Goal: Task Accomplishment & Management: Manage account settings

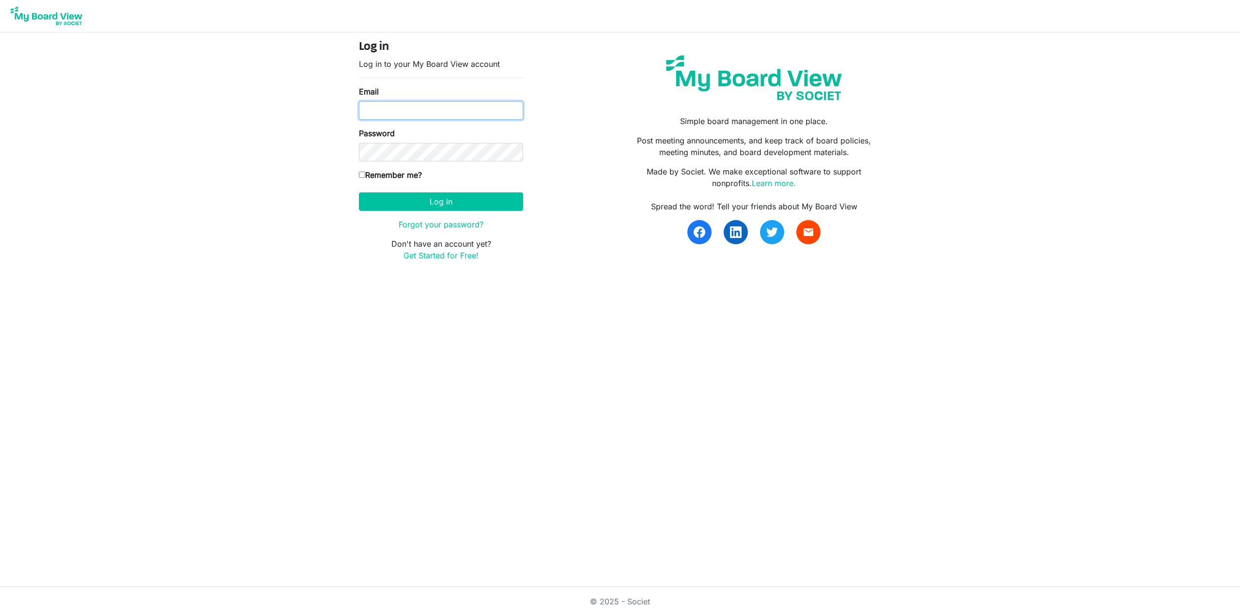
click at [393, 107] on input "Email" at bounding box center [441, 110] width 164 height 18
type input "m.director@pentictonartscouncil.com"
click at [400, 172] on label "Remember me?" at bounding box center [390, 175] width 63 height 12
click at [365, 172] on input "Remember me?" at bounding box center [362, 174] width 6 height 6
checkbox input "true"
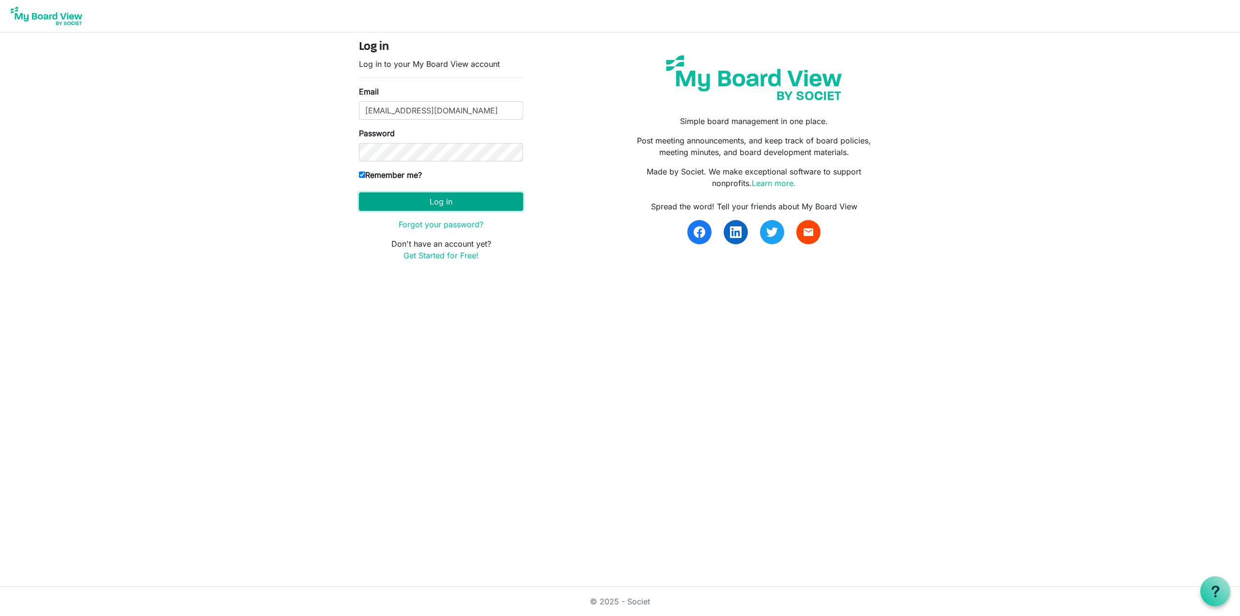
click at [414, 201] on button "Log in" at bounding box center [441, 201] width 164 height 18
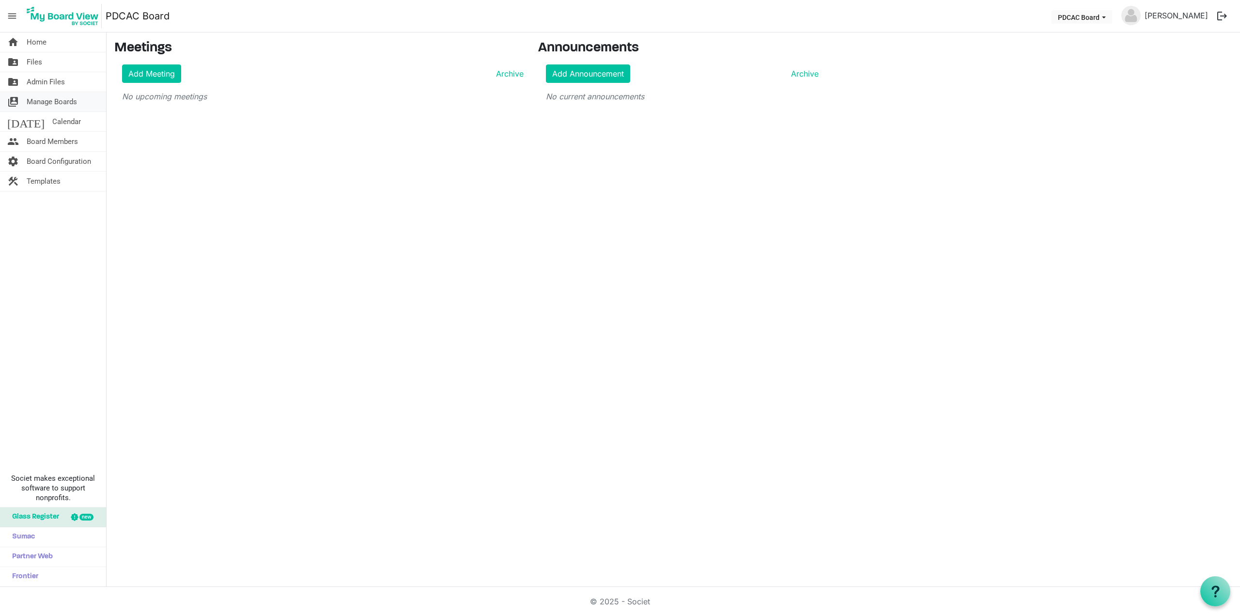
click at [54, 102] on span "Manage Boards" at bounding box center [52, 101] width 50 height 19
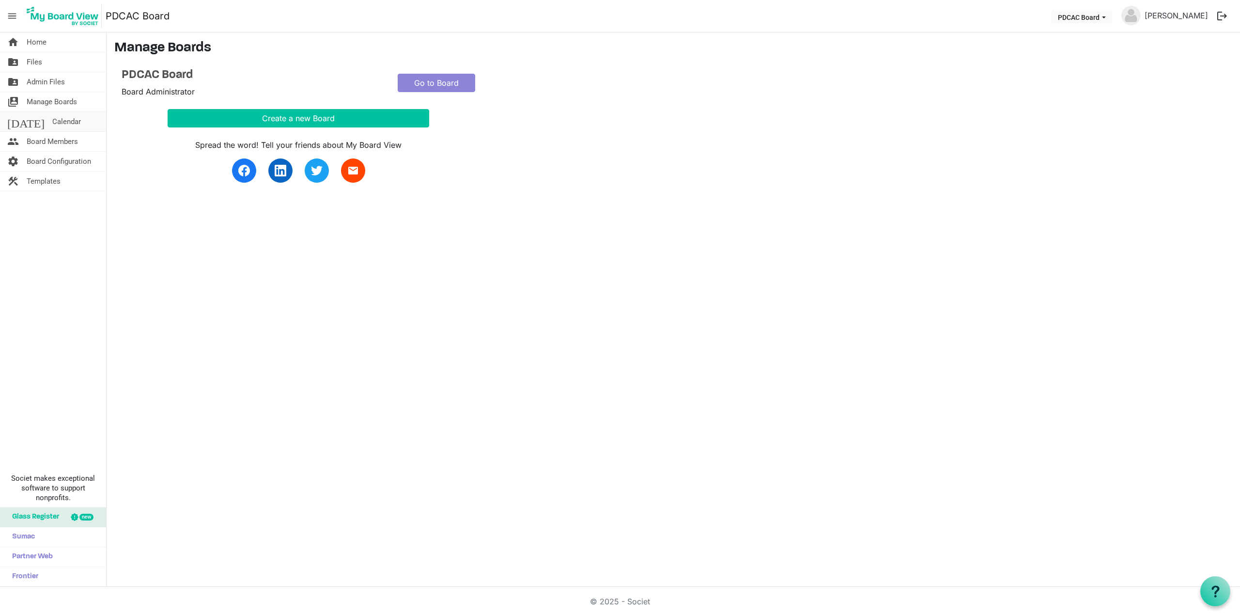
click at [52, 124] on span "Calendar" at bounding box center [66, 121] width 29 height 19
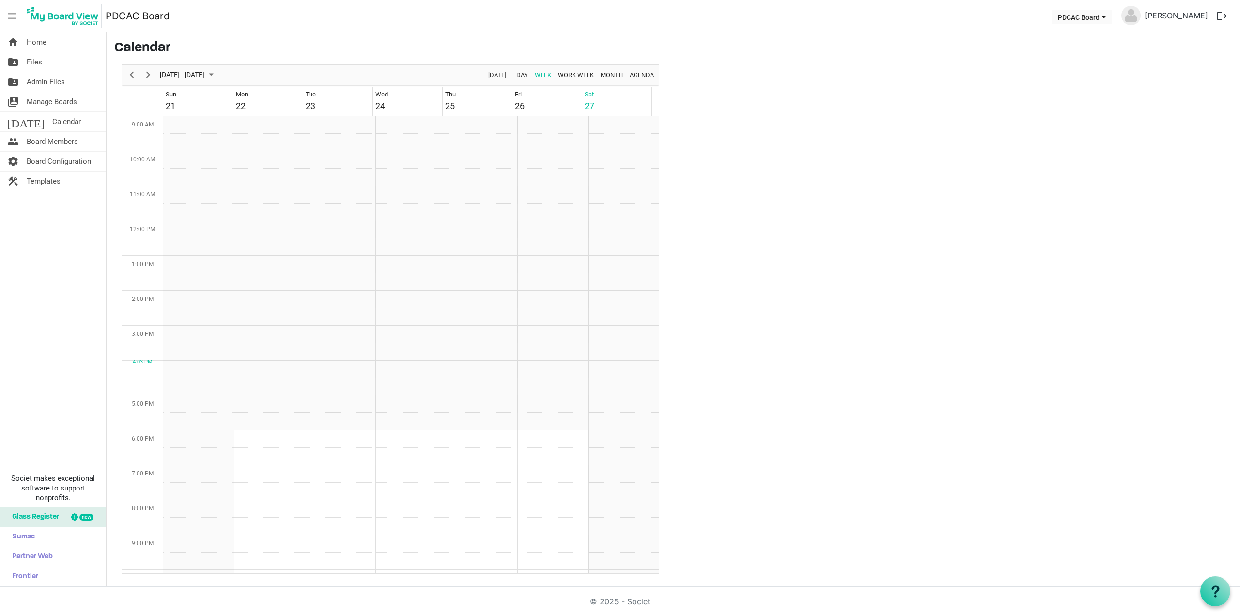
scroll to position [314, 0]
click at [610, 72] on span "Month" at bounding box center [612, 75] width 24 height 12
click at [38, 59] on span "Files" at bounding box center [34, 61] width 15 height 19
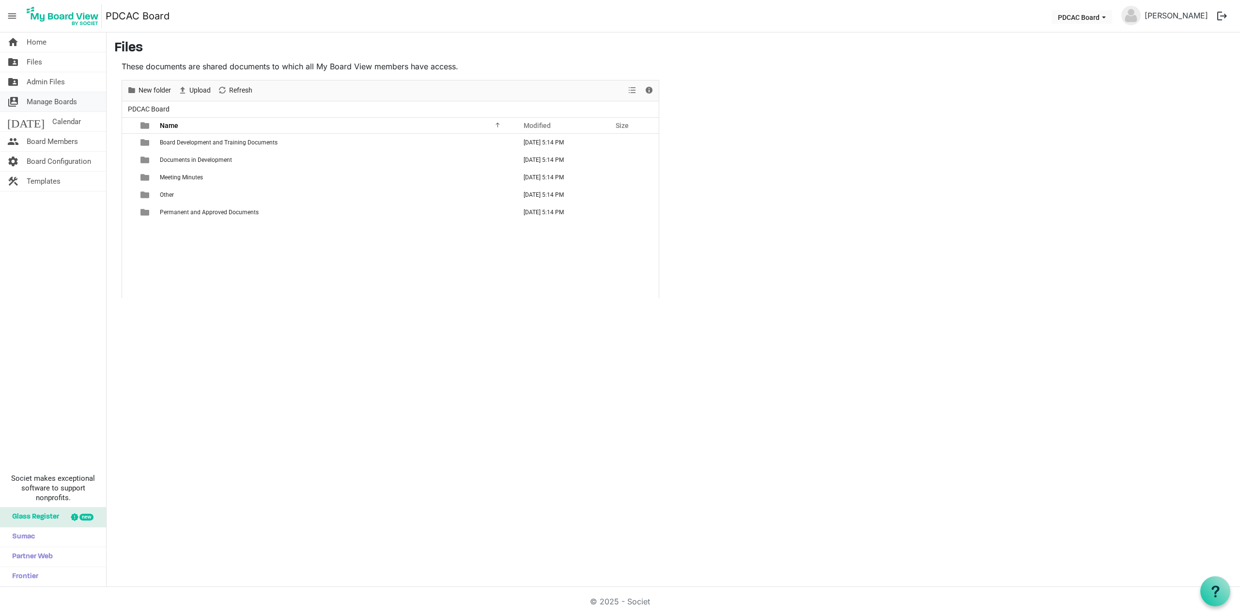
click at [67, 98] on span "Manage Boards" at bounding box center [52, 101] width 50 height 19
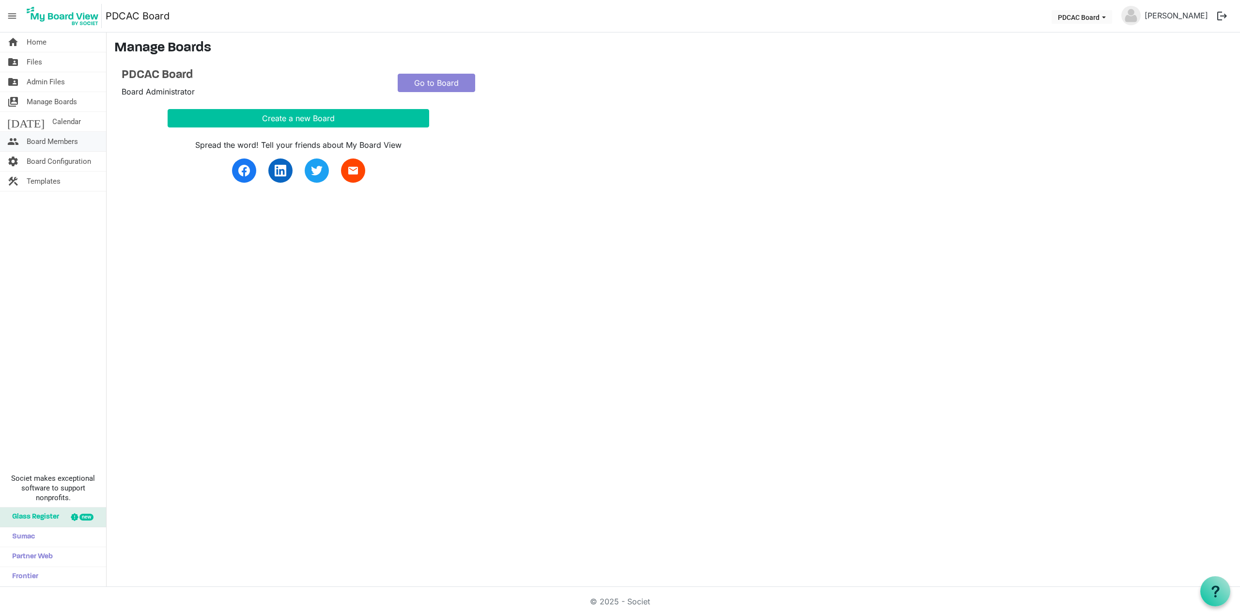
click at [55, 139] on span "Board Members" at bounding box center [52, 141] width 51 height 19
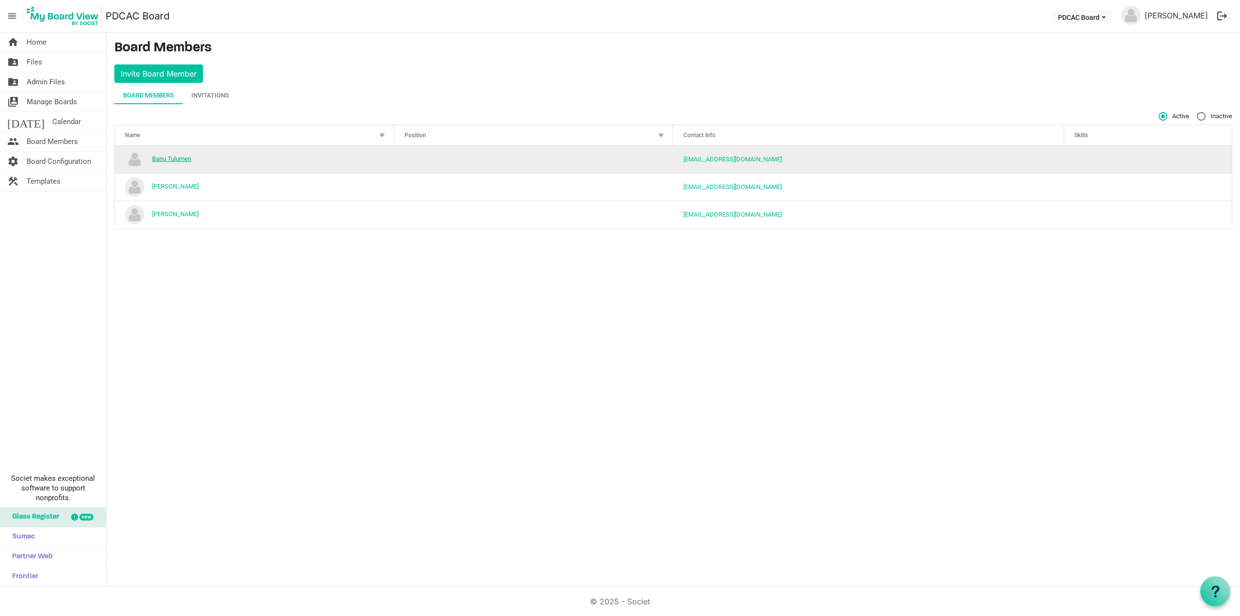
click at [180, 157] on link "Banu Tulumen" at bounding box center [171, 158] width 39 height 7
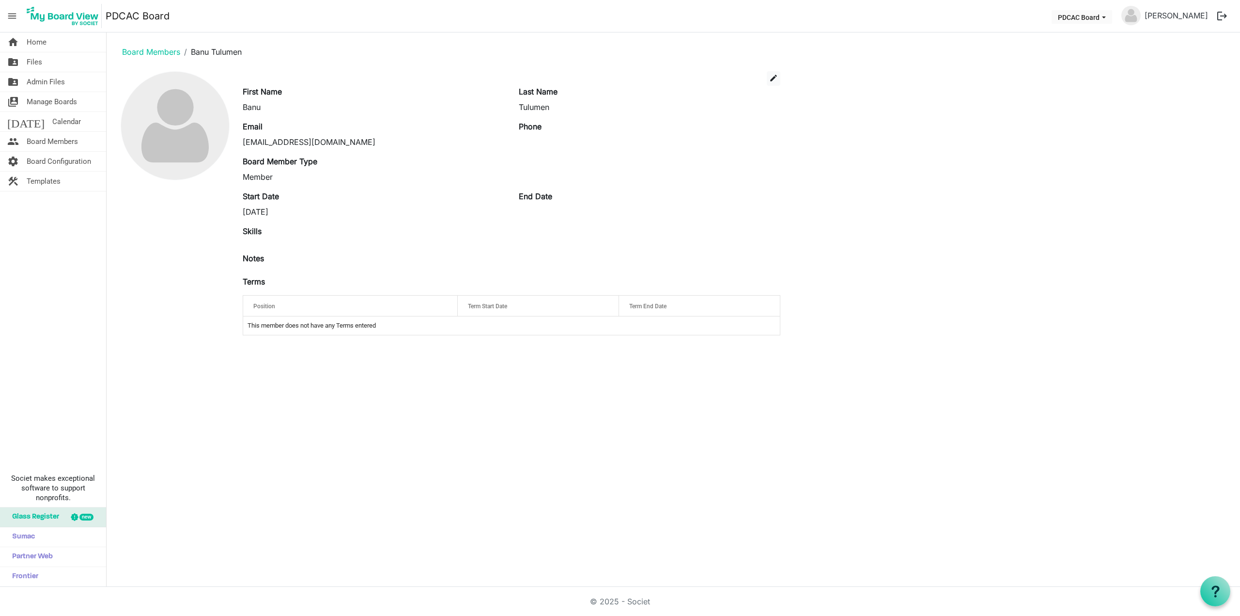
click at [355, 304] on div "Position" at bounding box center [350, 306] width 201 height 14
drag, startPoint x: 372, startPoint y: 328, endPoint x: 401, endPoint y: 308, distance: 34.8
click at [393, 313] on div "Id Position Term Start Date Term End Date terms-grid_header_table This member d…" at bounding box center [512, 315] width 538 height 40
click at [402, 305] on div "Position" at bounding box center [350, 306] width 201 height 14
click at [421, 306] on div "Position" at bounding box center [350, 306] width 201 height 14
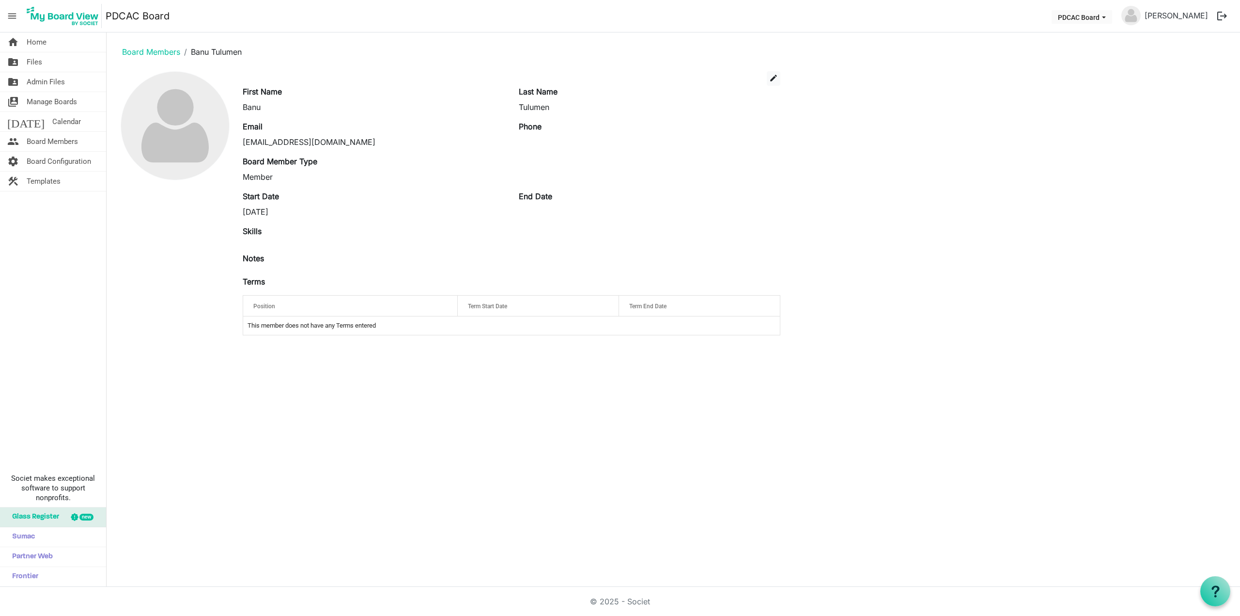
click at [488, 304] on span "Term Start Date" at bounding box center [487, 306] width 39 height 7
click at [605, 304] on div "Term Start Date" at bounding box center [538, 306] width 147 height 14
click at [768, 78] on button "edit" at bounding box center [774, 78] width 14 height 15
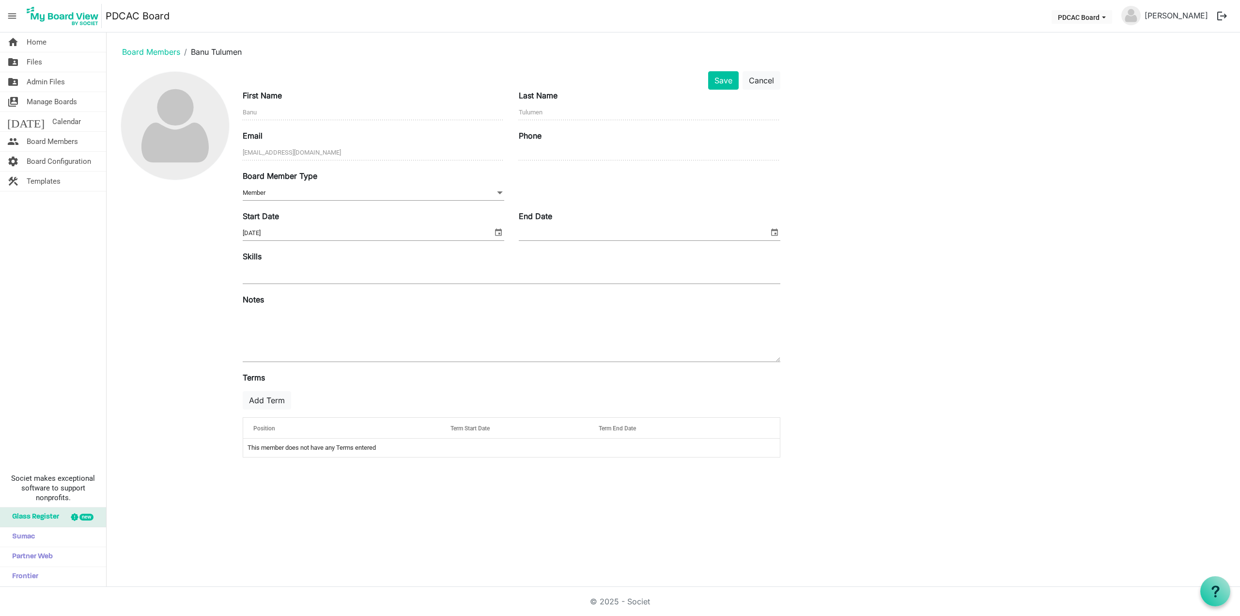
click at [278, 424] on div "Position" at bounding box center [342, 428] width 184 height 14
click at [297, 445] on td "This member does not have any Terms entered" at bounding box center [511, 447] width 537 height 18
click at [266, 403] on button "Add Term" at bounding box center [267, 400] width 48 height 18
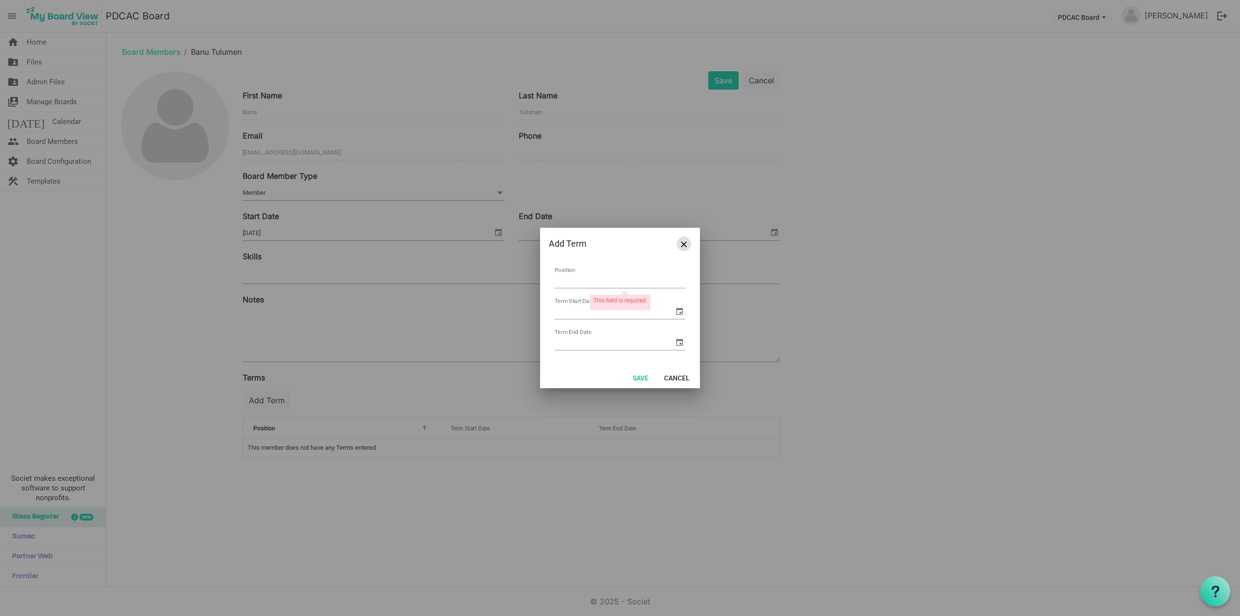
click at [685, 243] on span "Close" at bounding box center [684, 244] width 6 height 6
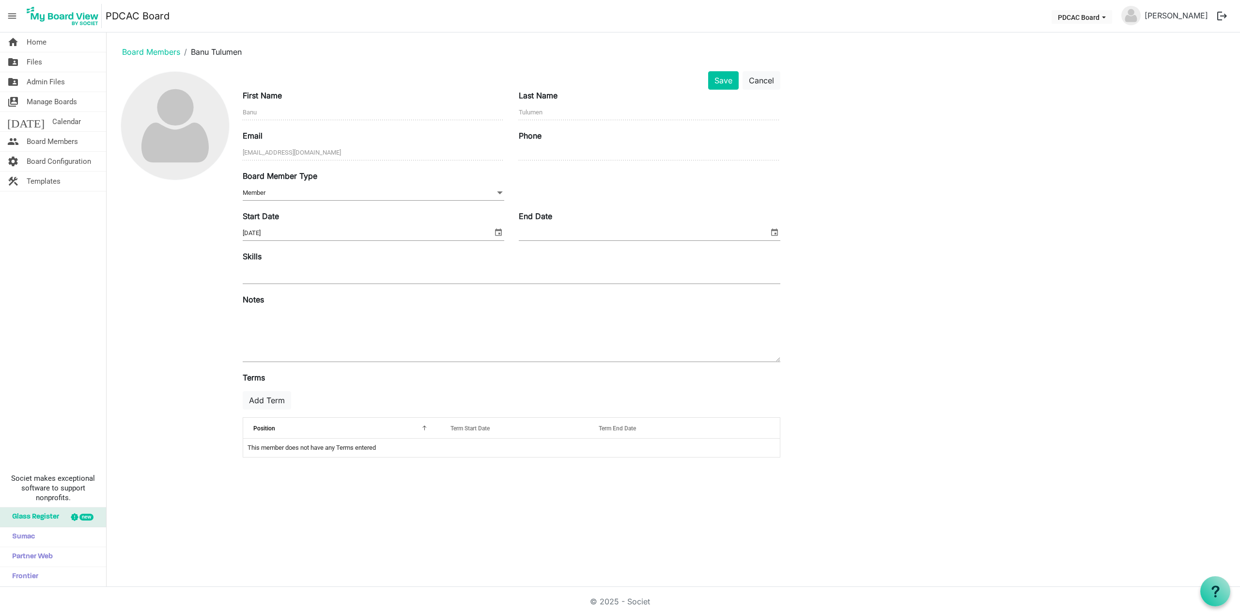
click at [955, 163] on div "Save Cancel First Name Banu Last Name Tulumen Email president@pentictonartscoun…" at bounding box center [673, 268] width 1118 height 394
click at [711, 280] on div at bounding box center [512, 274] width 538 height 17
click at [910, 247] on div "Save Cancel First Name Banu Last Name Tulumen Email president@pentictonartscoun…" at bounding box center [673, 268] width 1118 height 394
